Goal: Transaction & Acquisition: Purchase product/service

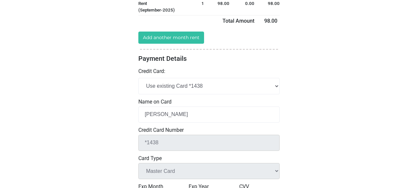
scroll to position [145, 0]
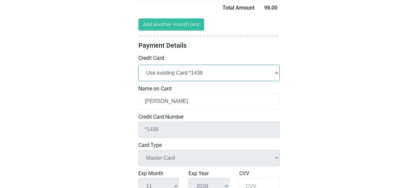
click at [276, 81] on select "Add New Credit Card Use existing Card *1438" at bounding box center [208, 73] width 141 height 16
click at [277, 81] on select "Add New Credit Card Use existing Card *1438" at bounding box center [208, 73] width 141 height 16
select select "add_new"
click at [138, 81] on select "Add New Credit Card Use existing Card *1438" at bounding box center [208, 73] width 141 height 16
select select
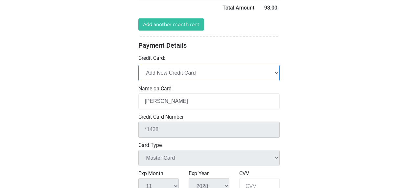
select select
checkbox input "false"
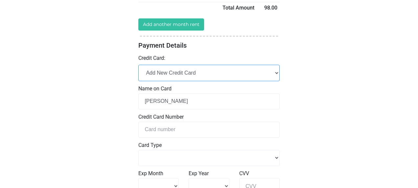
click at [187, 81] on select "Add New Credit Card Use existing Card *1438" at bounding box center [208, 73] width 141 height 16
select select "Master Card"
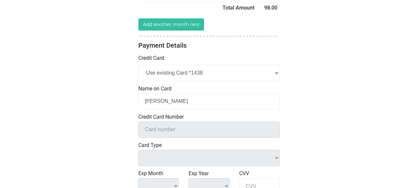
type input "*1438"
select select "Master Card"
select select "11"
select select "2028"
checkbox input "true"
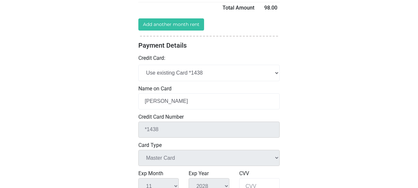
click at [358, 152] on div "Loading... Spacebox Hattiesburg Live Large. Store Better." at bounding box center [209, 98] width 418 height 487
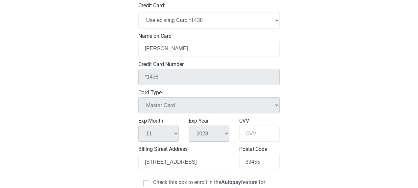
scroll to position [210, 0]
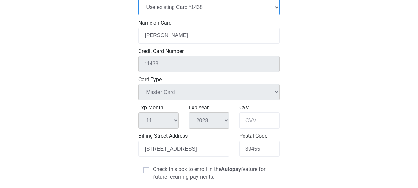
drag, startPoint x: 254, startPoint y: 37, endPoint x: 240, endPoint y: 50, distance: 18.8
click at [240, 50] on div "Credit Card: Add New Credit Card Use existing Card *1438 Name on Card [PERSON_N…" at bounding box center [208, 75] width 141 height 173
select select "add_new"
click at [138, 15] on select "Add New Credit Card Use existing Card *1438" at bounding box center [208, 7] width 141 height 16
select select
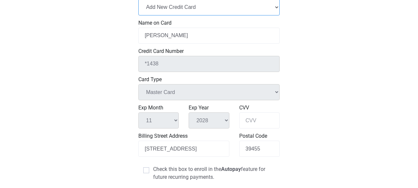
select select
checkbox input "false"
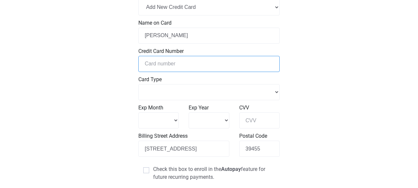
click at [178, 72] on input "tel" at bounding box center [208, 64] width 141 height 16
type input "5"
select select
type input "55"
select select
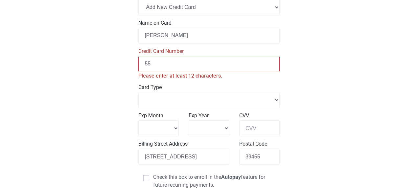
type input "557"
select select
type input "5572"
select select
type input "55721"
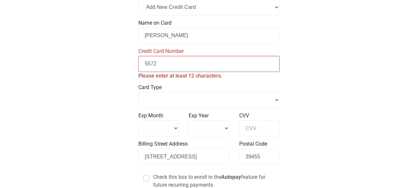
select select
type input "557210"
select select
type input "5572100"
select select
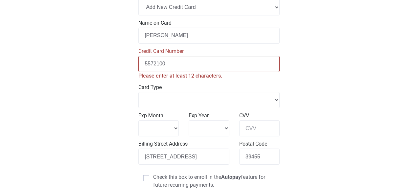
type input "55721001"
select select
type input "557210016"
select select
type input "5572100160"
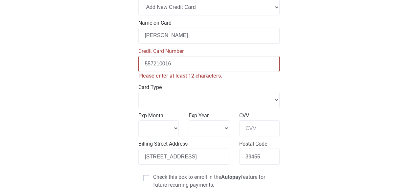
select select
type input "55721001603"
select select
type input "557210016035"
select select
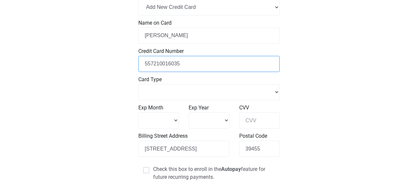
type input "5572100160351"
select select
type input "55721001603514"
select select
type input "557210016035143"
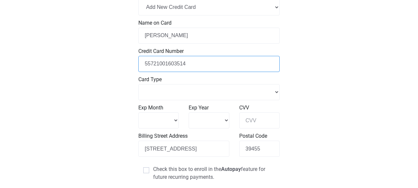
select select
type input "[CREDIT_CARD_NUMBER]"
select select
type input "[CREDIT_CARD_NUMBER]"
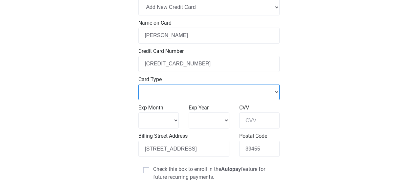
click at [277, 100] on select "Master Card Visa American Express Discover" at bounding box center [208, 92] width 141 height 16
select select "Master Card"
click at [138, 100] on select "Master Card Visa American Express Discover" at bounding box center [208, 92] width 141 height 16
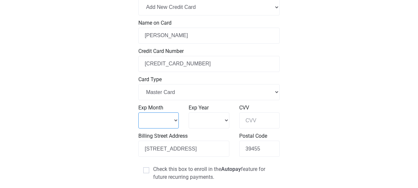
click at [175, 128] on select "1 2 3 4" at bounding box center [158, 120] width 40 height 16
select select "11"
click at [138, 128] on select "1 2 3 4" at bounding box center [158, 120] width 40 height 16
click at [225, 128] on select "2025 2026 2027 2028" at bounding box center [209, 120] width 40 height 16
select select "2028"
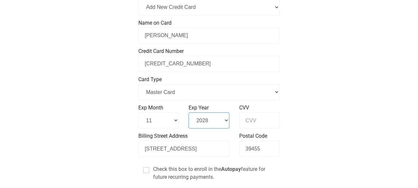
click at [189, 128] on select "2025 2026 2027 2028" at bounding box center [209, 120] width 40 height 16
click at [251, 128] on input "CVV" at bounding box center [259, 120] width 40 height 16
type input "406"
click at [362, 131] on div "Loading... Spacebox Hattiesburg Live Large. Store Better." at bounding box center [209, 33] width 418 height 487
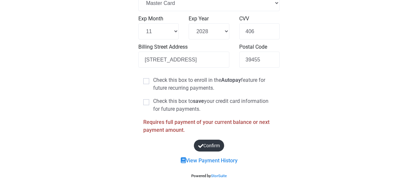
scroll to position [381, 0]
click at [216, 144] on button "Confirm" at bounding box center [209, 145] width 36 height 15
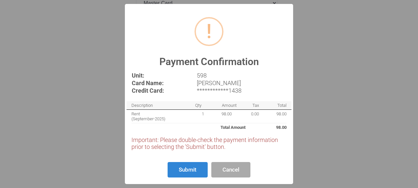
click at [216, 130] on div "Description Qty Amount Tax Total Rent (September-2025) 1 98.00 0.00 98.00 Anoth…" at bounding box center [208, 115] width 155 height 29
click at [183, 163] on button "Submit" at bounding box center [188, 169] width 40 height 15
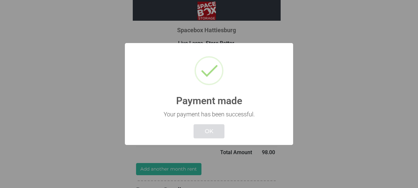
click at [203, 138] on button "OK" at bounding box center [208, 131] width 31 height 14
